Goal: Task Accomplishment & Management: Manage account settings

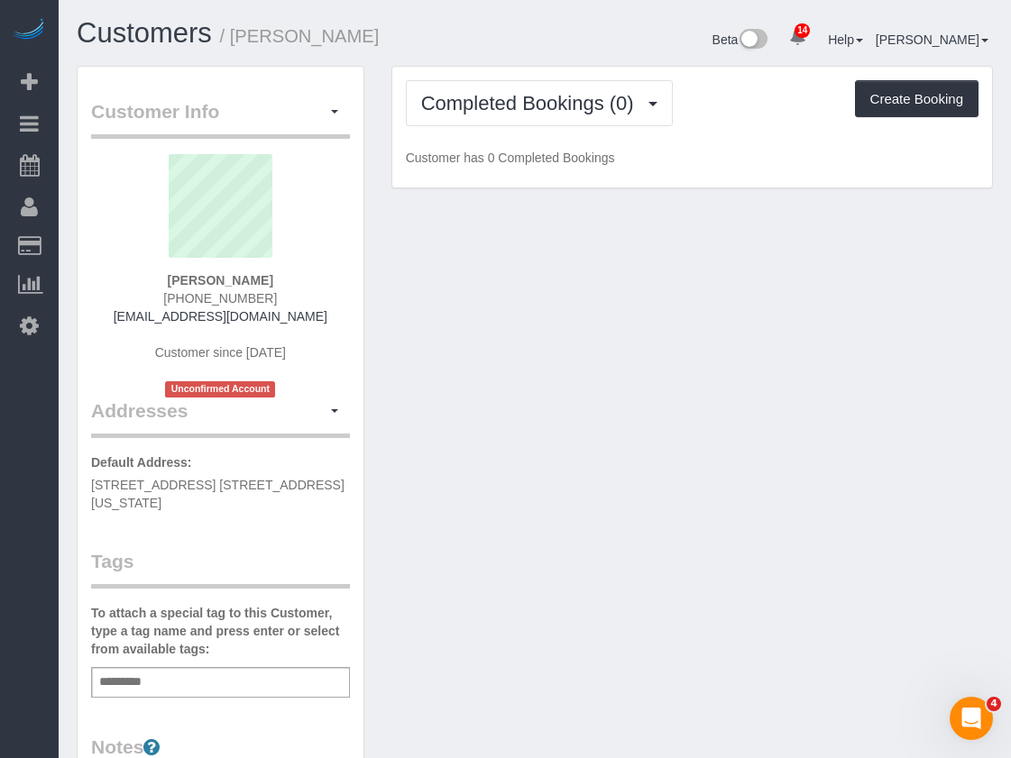
drag, startPoint x: 131, startPoint y: 498, endPoint x: 87, endPoint y: 488, distance: 44.4
click at [87, 488] on div "Customer Info Edit Contact Info Send Message Email Preferences Special Sales Ta…" at bounding box center [221, 679] width 286 height 1224
copy span "106 Spring Street, Apt. 4N, New York, NY 10012"
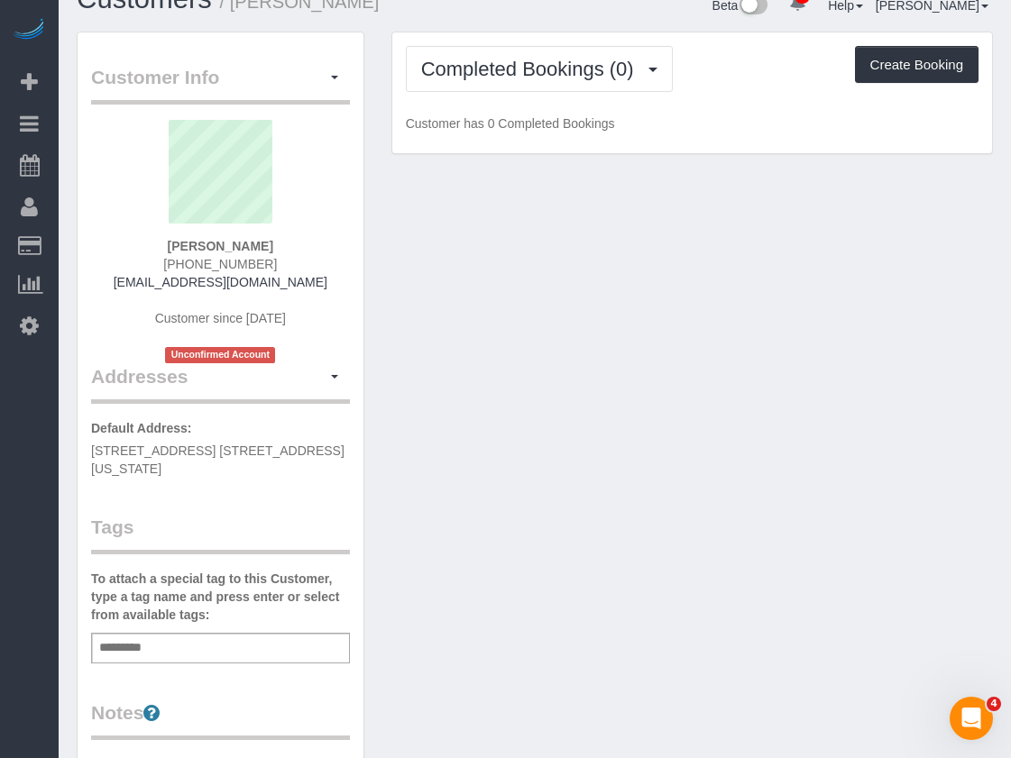
scroll to position [90, 0]
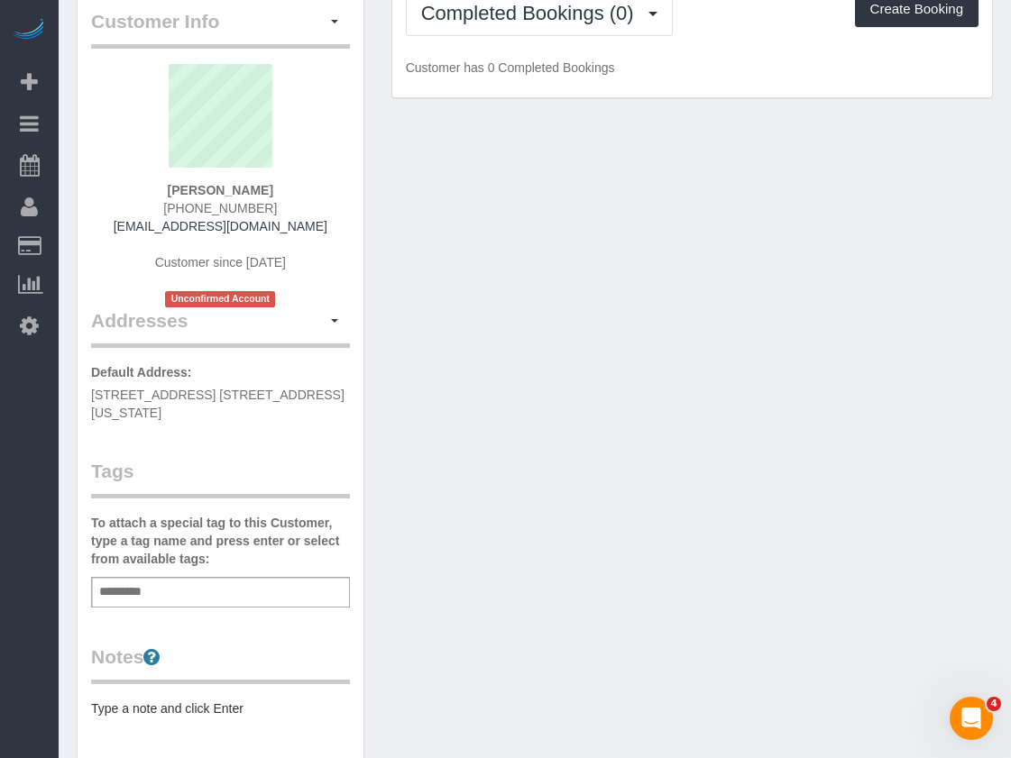
click at [129, 597] on input "text" at bounding box center [125, 592] width 61 height 23
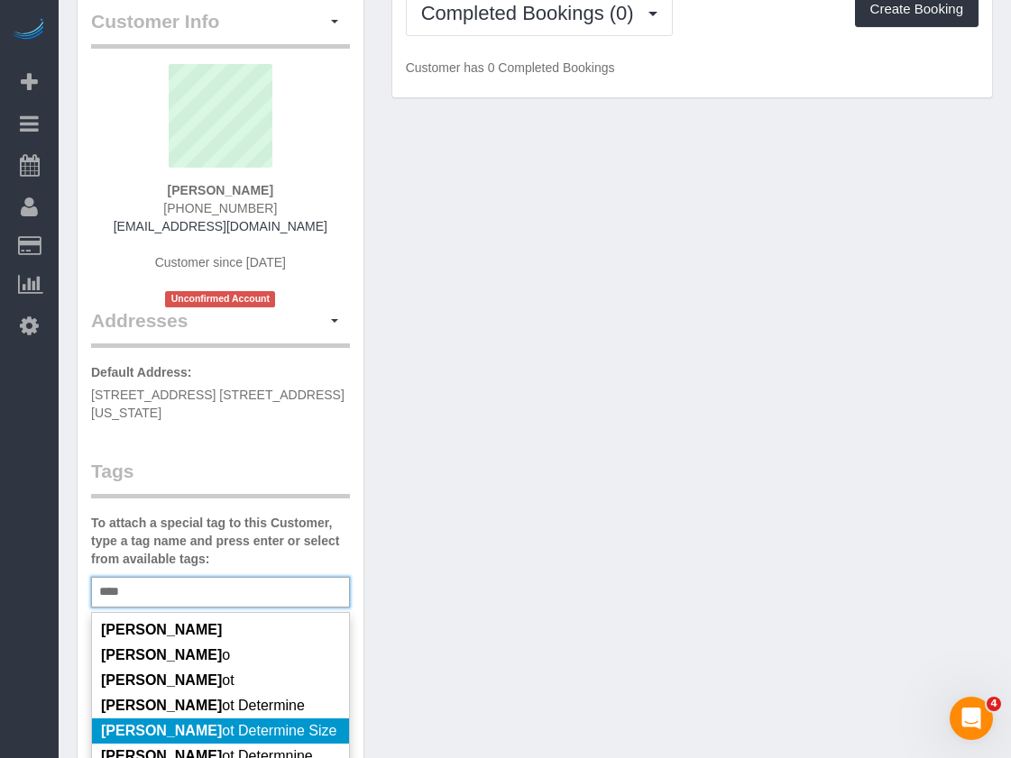
type input "****"
click at [134, 721] on li "Cann ot Determine Size" at bounding box center [220, 731] width 257 height 25
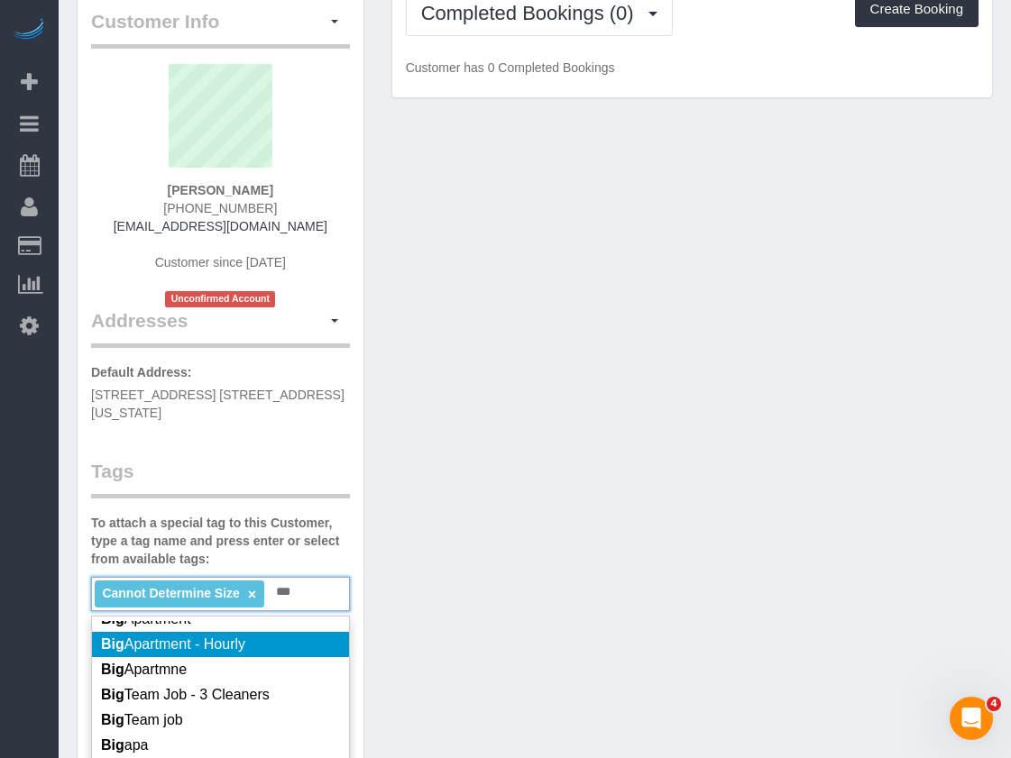
type input "***"
click at [160, 644] on span "Big Apartment - Hourly" at bounding box center [173, 644] width 144 height 15
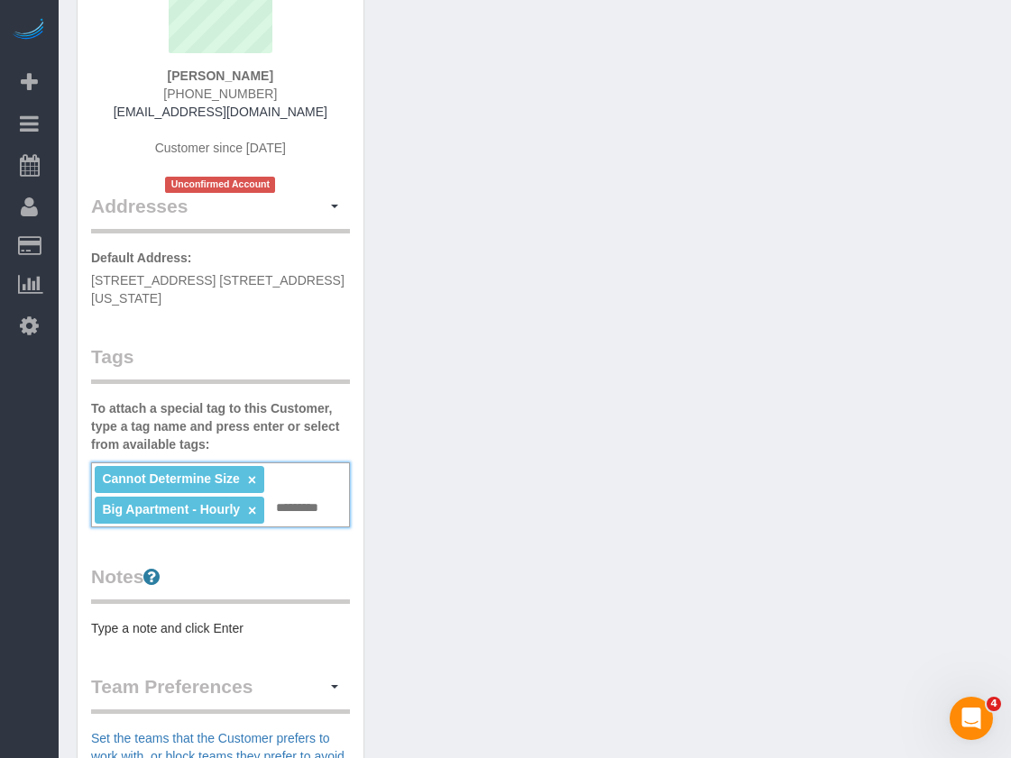
scroll to position [270, 0]
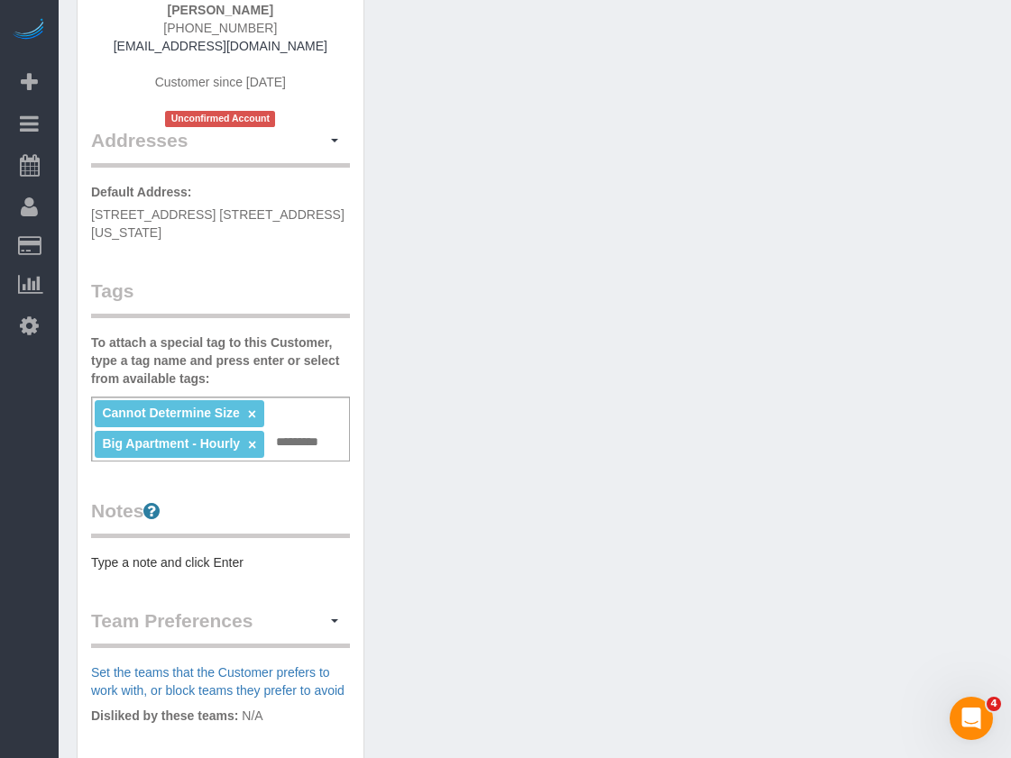
click at [165, 587] on div "Customer Info Edit Contact Info Send Message Email Preferences Special Sales Ta…" at bounding box center [221, 425] width 286 height 1259
click at [168, 577] on div "Customer Info Edit Contact Info Send Message Email Preferences Special Sales Ta…" at bounding box center [221, 425] width 286 height 1259
click at [169, 564] on pre "Type a note and click Enter" at bounding box center [220, 563] width 259 height 18
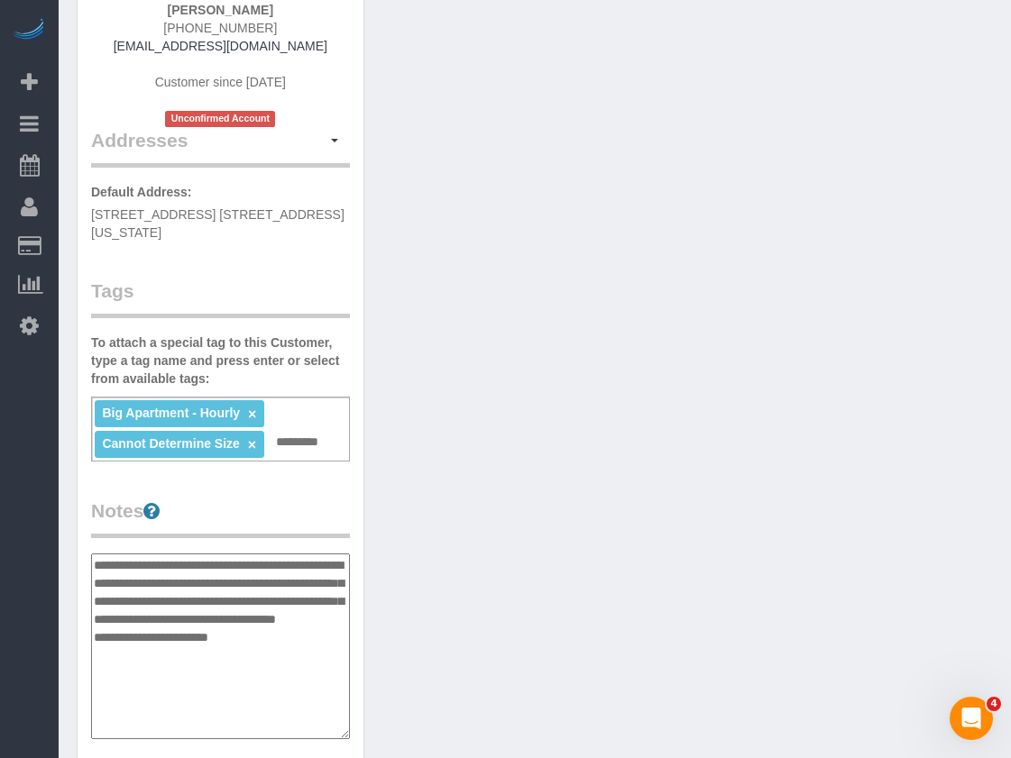
type textarea "**********"
click at [545, 562] on div "Customer Info Edit Contact Info Send Message Email Preferences Special Sales Ta…" at bounding box center [534, 520] width 943 height 1451
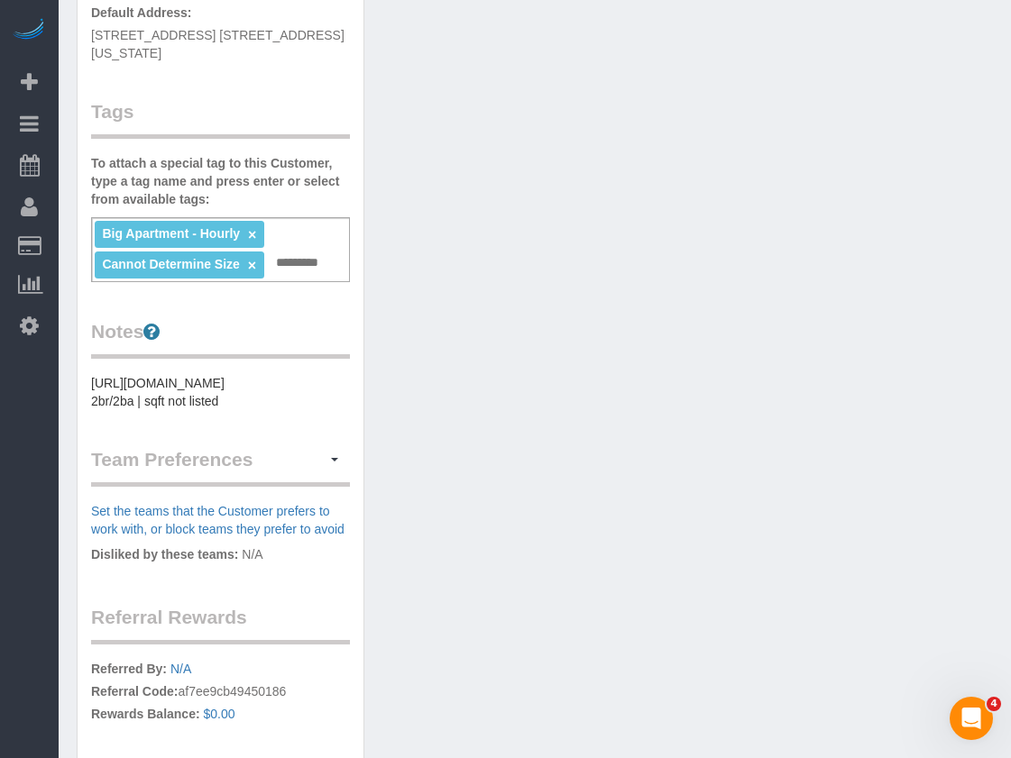
scroll to position [451, 0]
click at [308, 269] on input "text" at bounding box center [301, 262] width 61 height 23
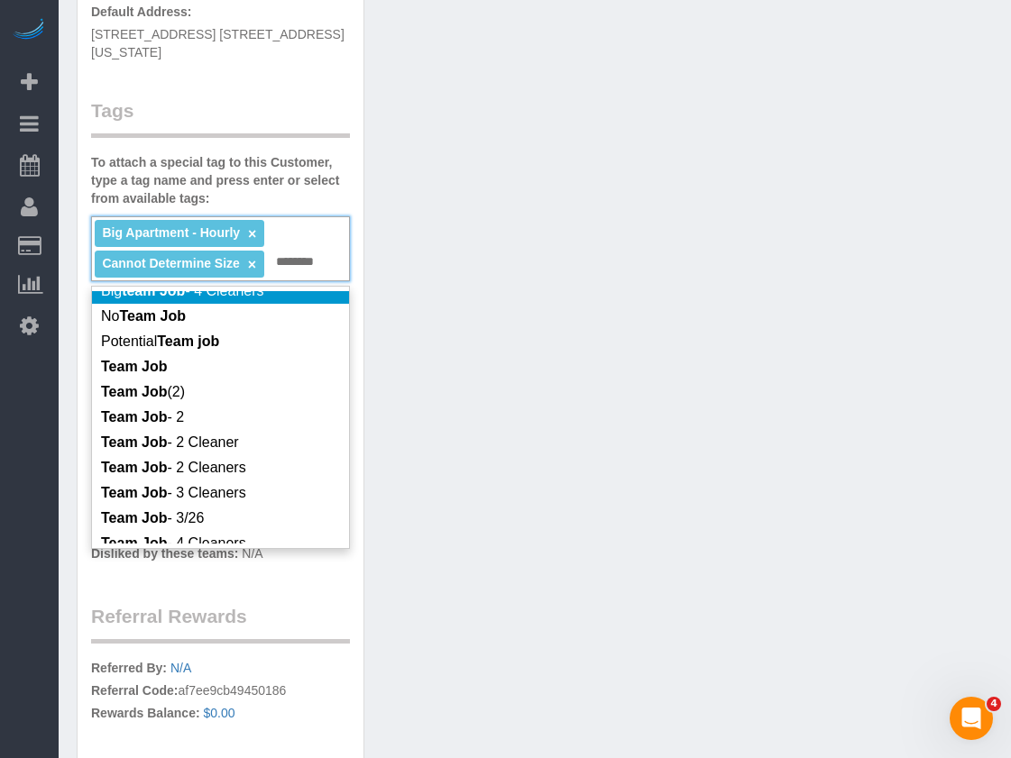
scroll to position [180, 0]
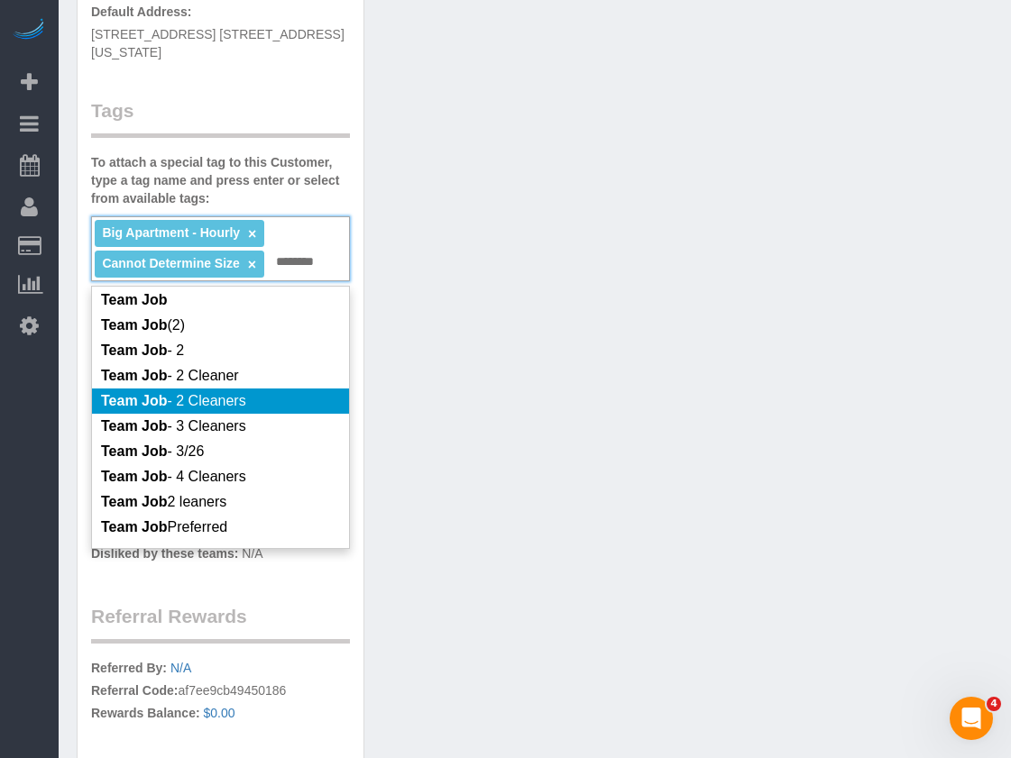
type input "********"
click at [221, 393] on span "Team Job - 2 Cleaners" at bounding box center [173, 400] width 145 height 15
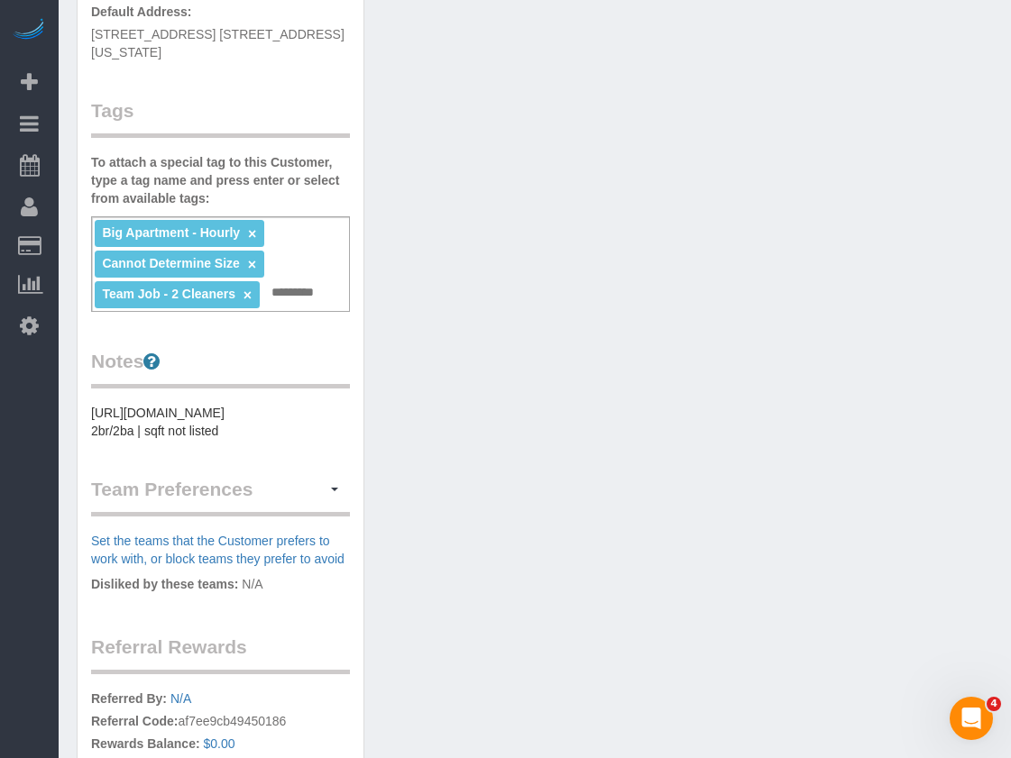
click at [716, 332] on div "Customer Info Edit Contact Info Send Message Email Preferences Special Sales Ta…" at bounding box center [534, 278] width 943 height 1327
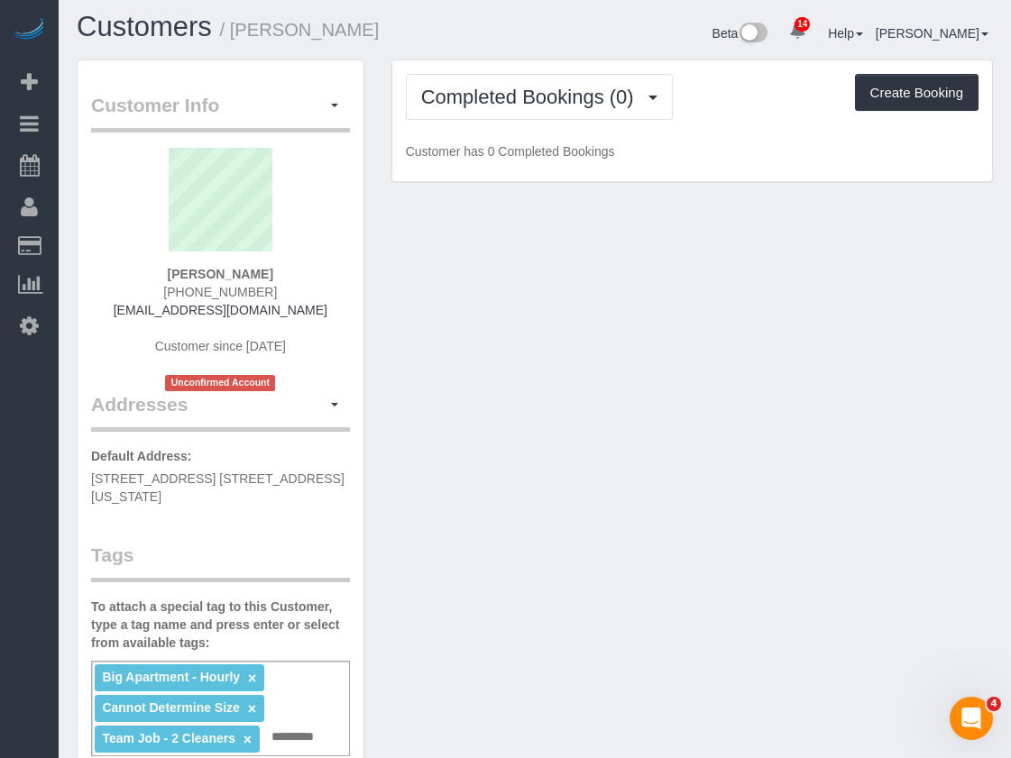
scroll to position [0, 0]
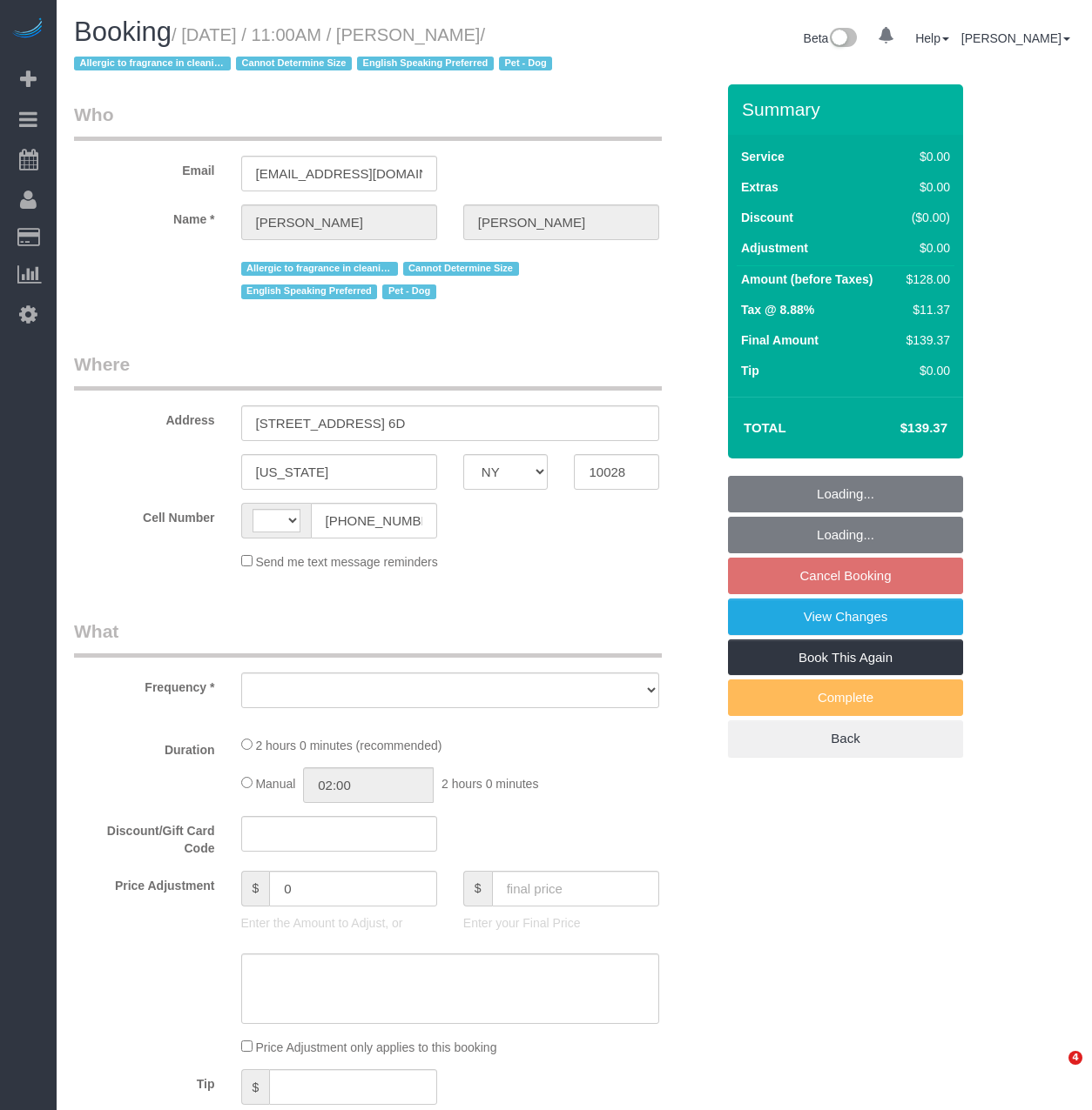
select select "NY"
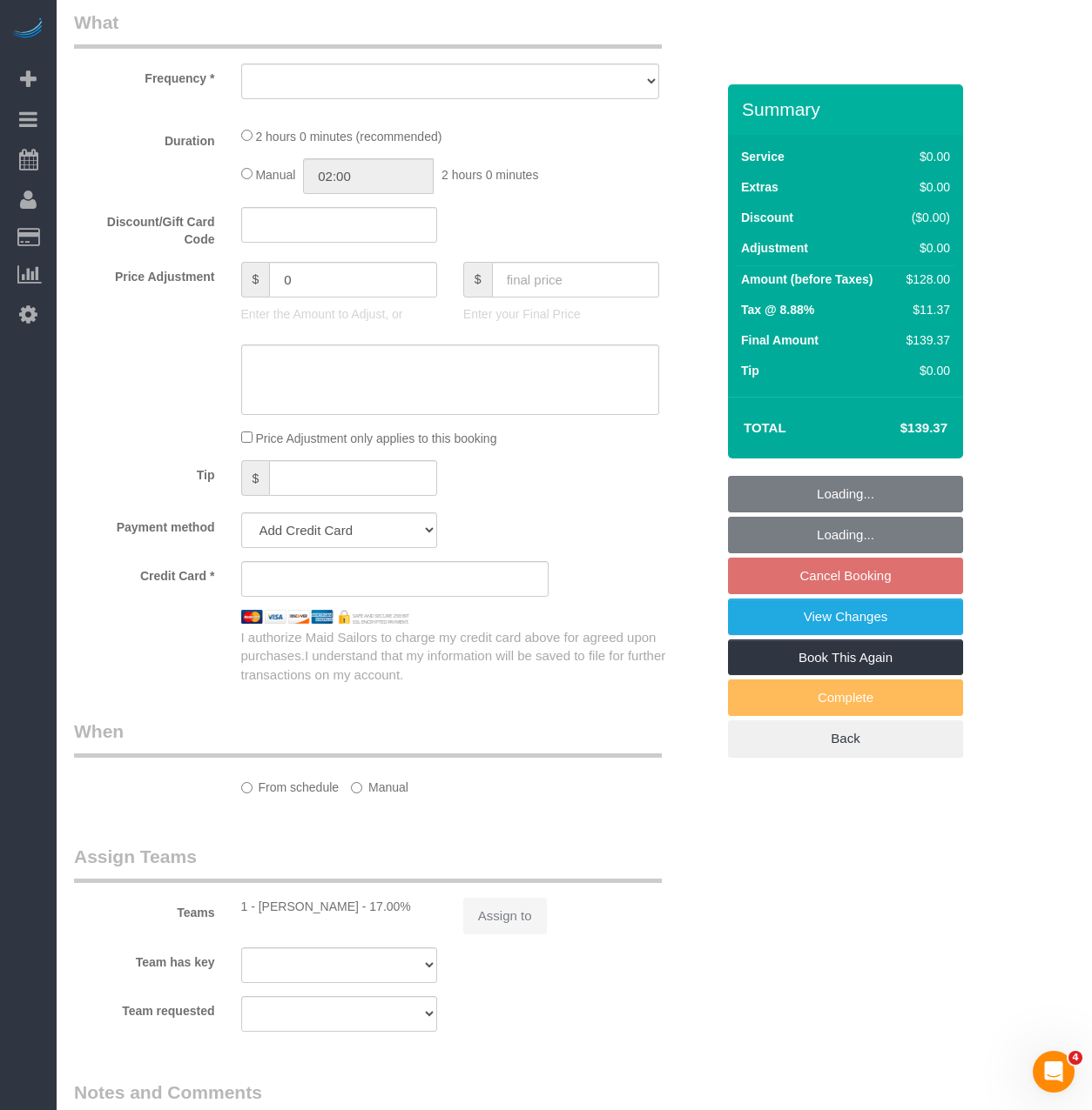
select select "string:[GEOGRAPHIC_DATA]"
select select "object:758"
select select "1"
select select "number:57"
select select "number:76"
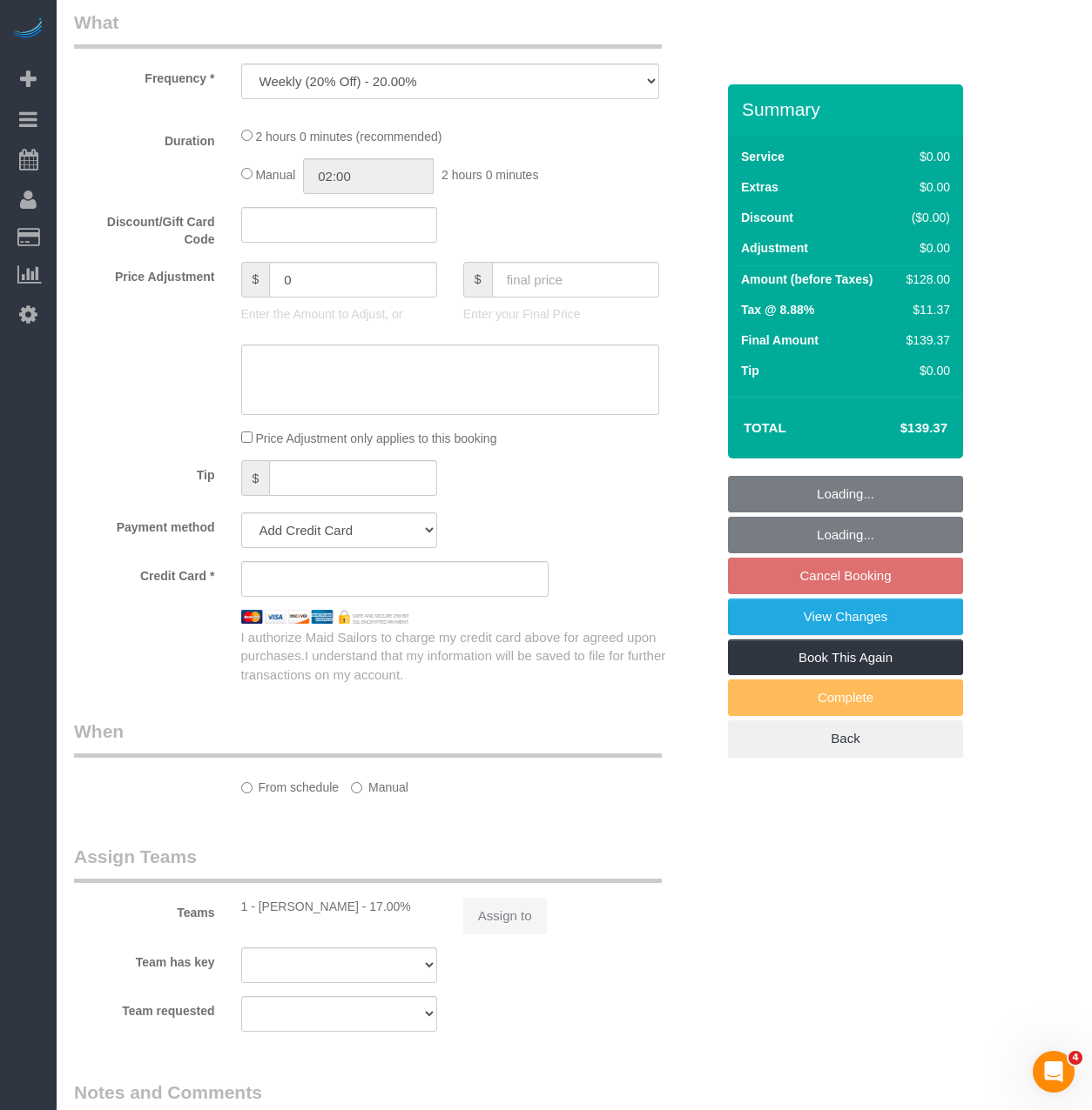
select select "number:13"
select select "number:5"
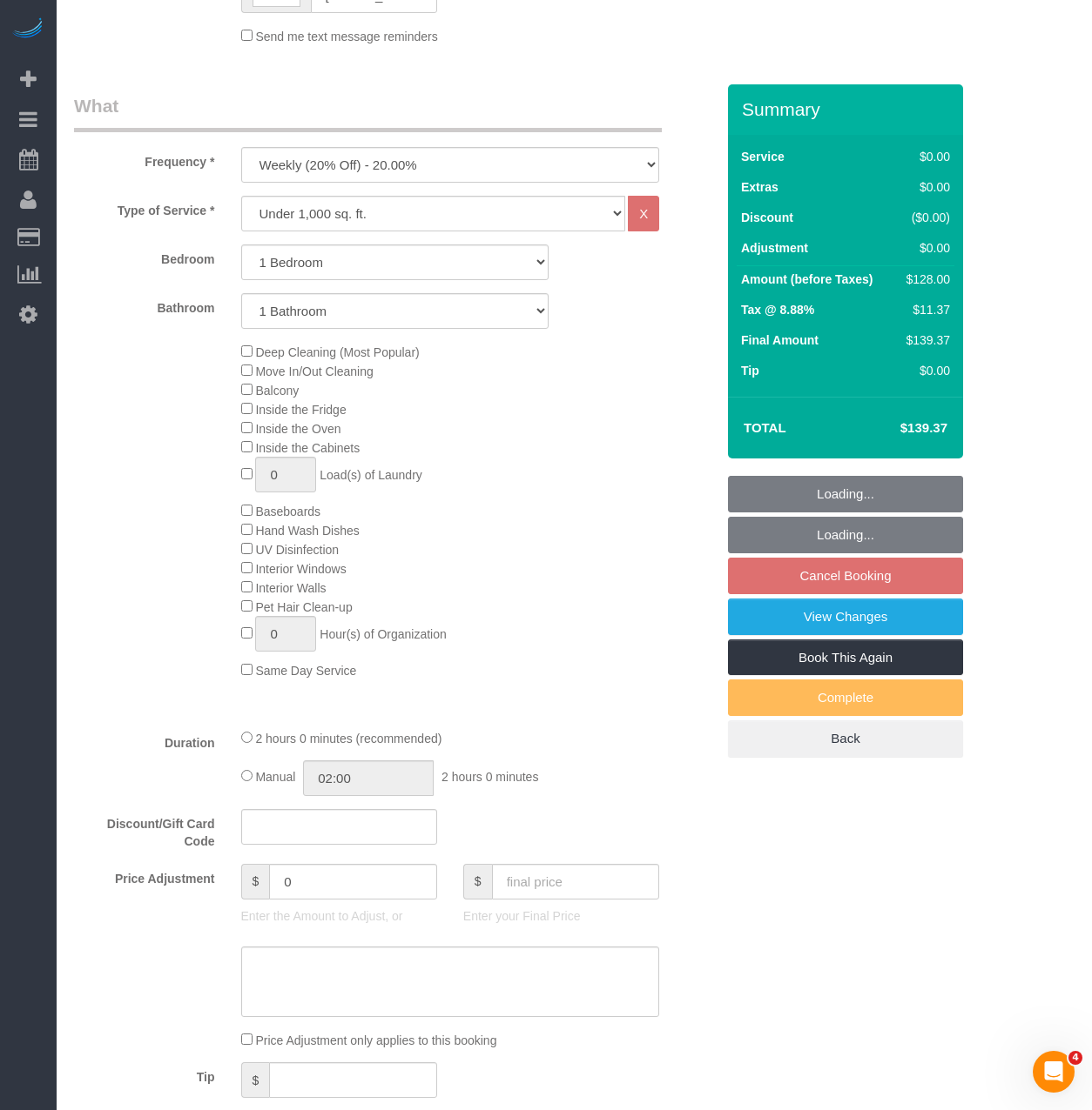
select select "string:stripe-pm_1RuITc4VGloSiKo7L867WxHG"
select select "spot4"
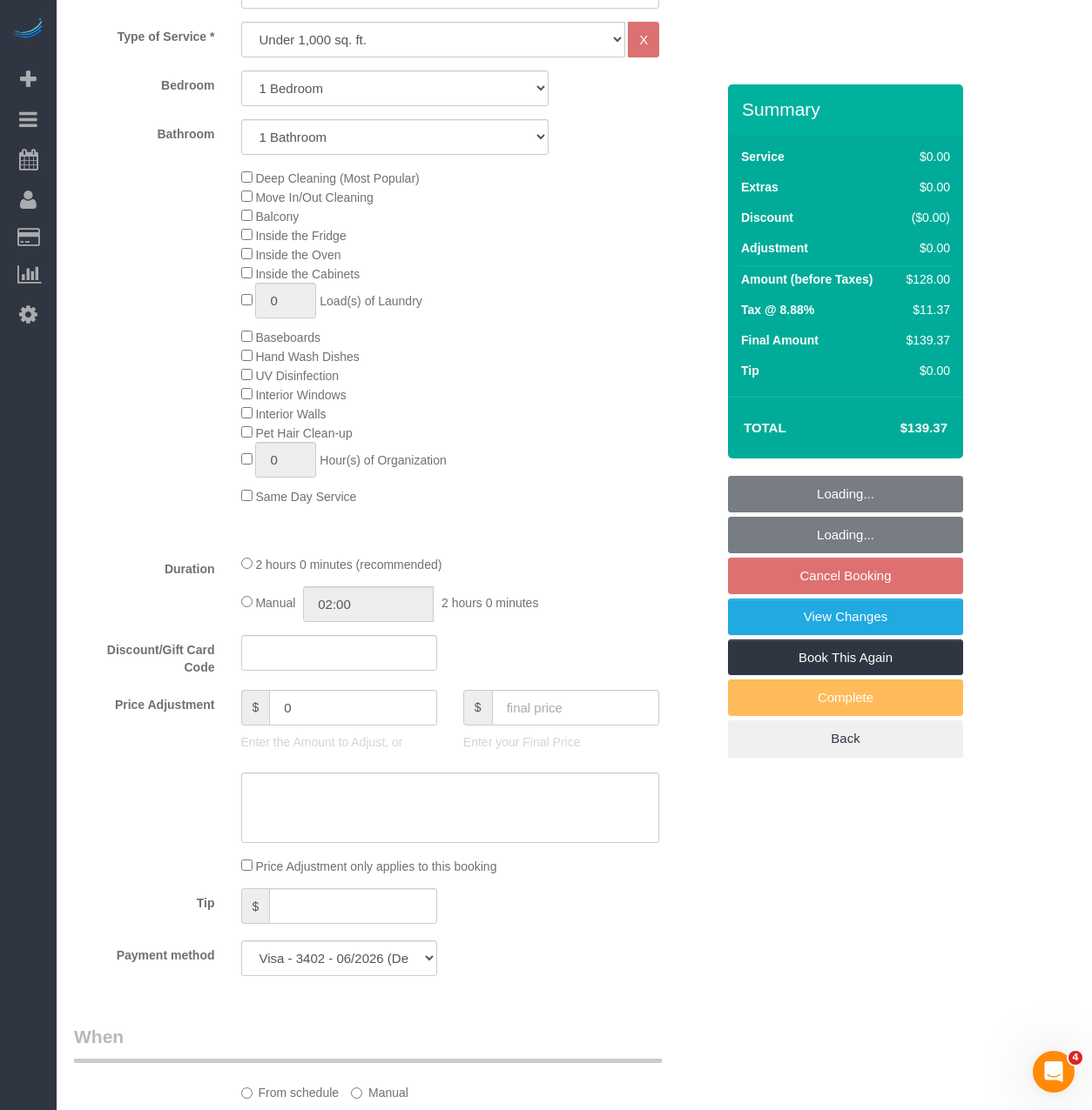
select select "object:1440"
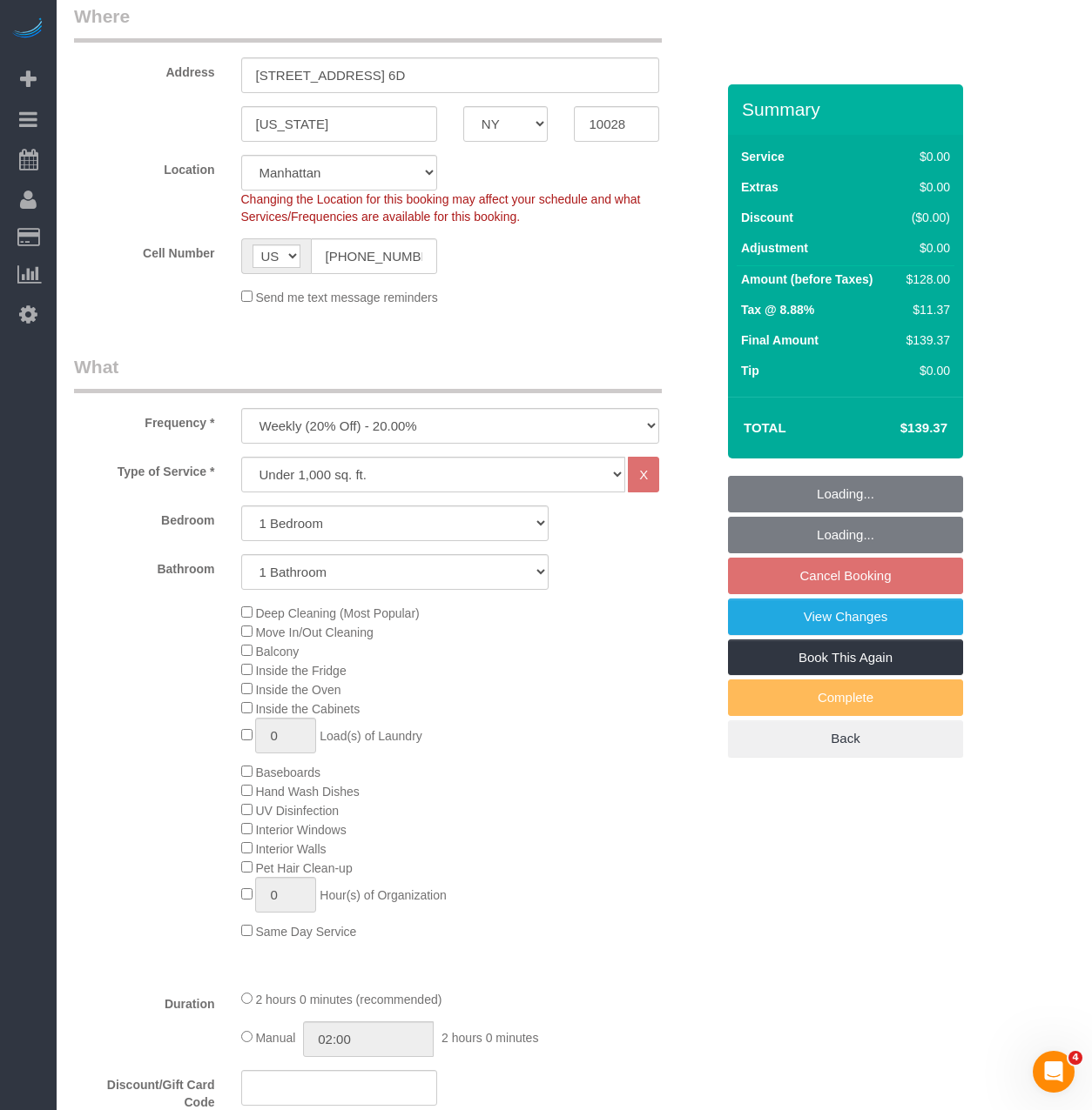
select select "1"
